Goal: Information Seeking & Learning: Find specific fact

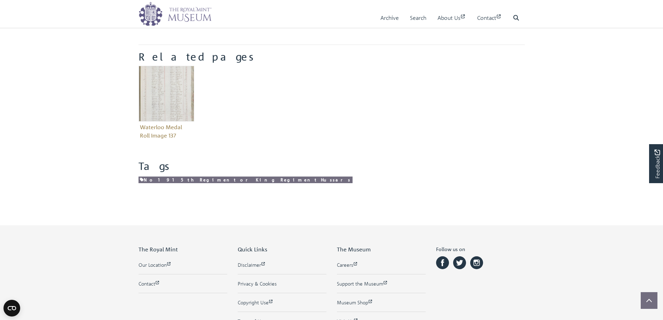
scroll to position [251, 0]
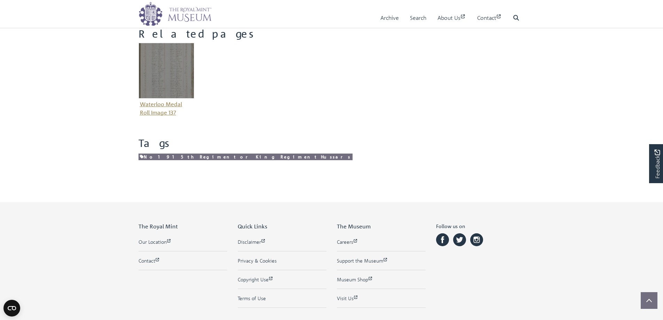
click at [166, 68] on img "Item related to this entity" at bounding box center [167, 71] width 56 height 56
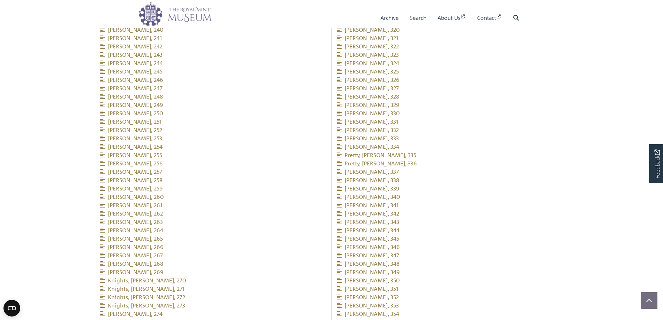
scroll to position [799, 0]
click at [362, 238] on span "[PERSON_NAME], 346" at bounding box center [368, 241] width 63 height 7
